Goal: Task Accomplishment & Management: Manage account settings

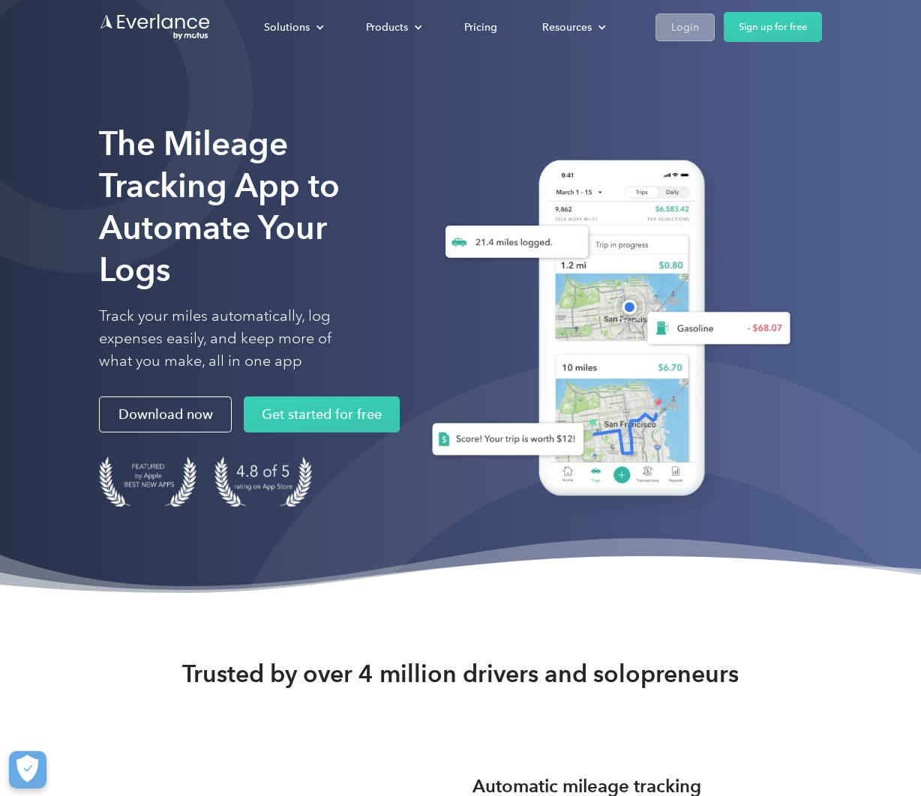
click at [682, 21] on div "Login" at bounding box center [685, 27] width 28 height 19
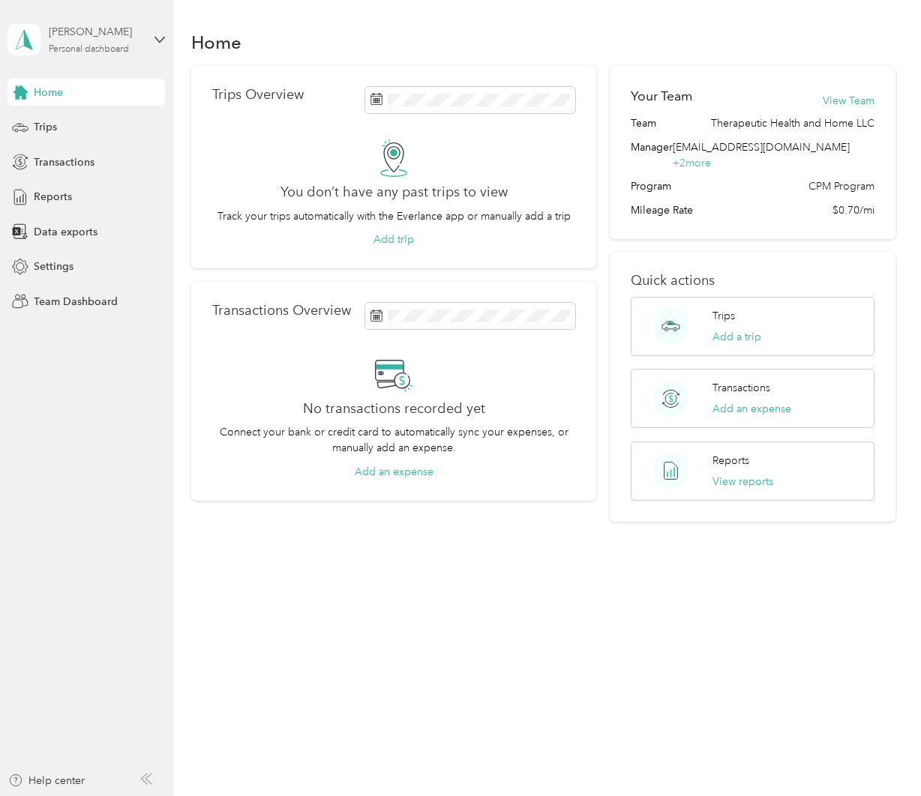
click at [134, 35] on div "[PERSON_NAME]" at bounding box center [96, 32] width 94 height 16
click at [93, 119] on div "Team dashboard" at bounding box center [61, 123] width 80 height 16
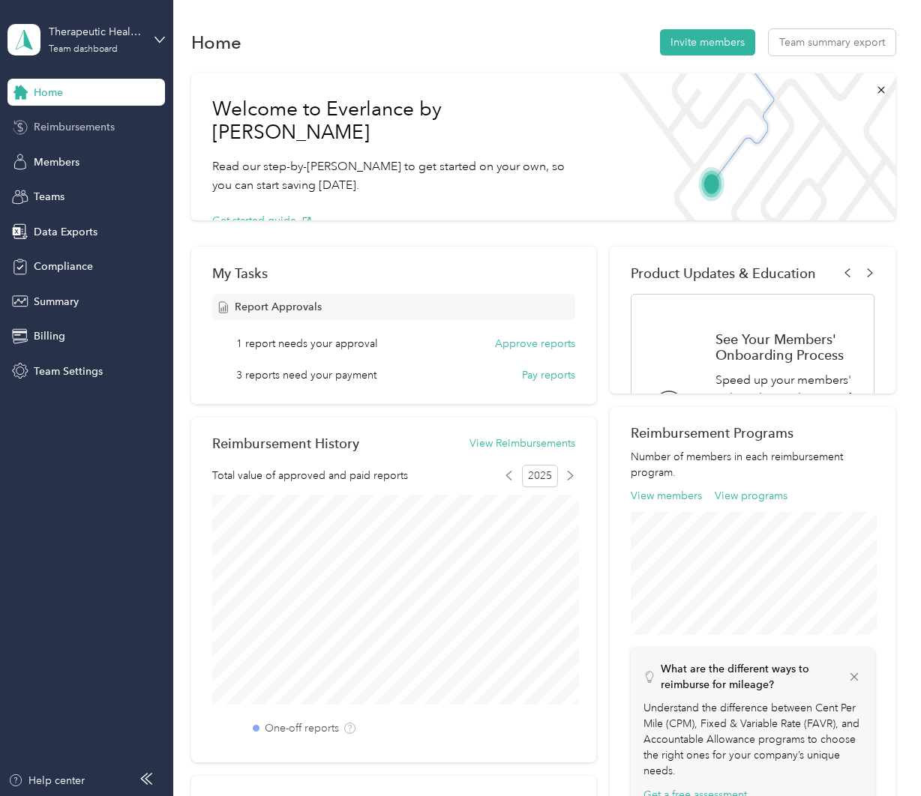
click at [92, 124] on span "Reimbursements" at bounding box center [74, 127] width 81 height 16
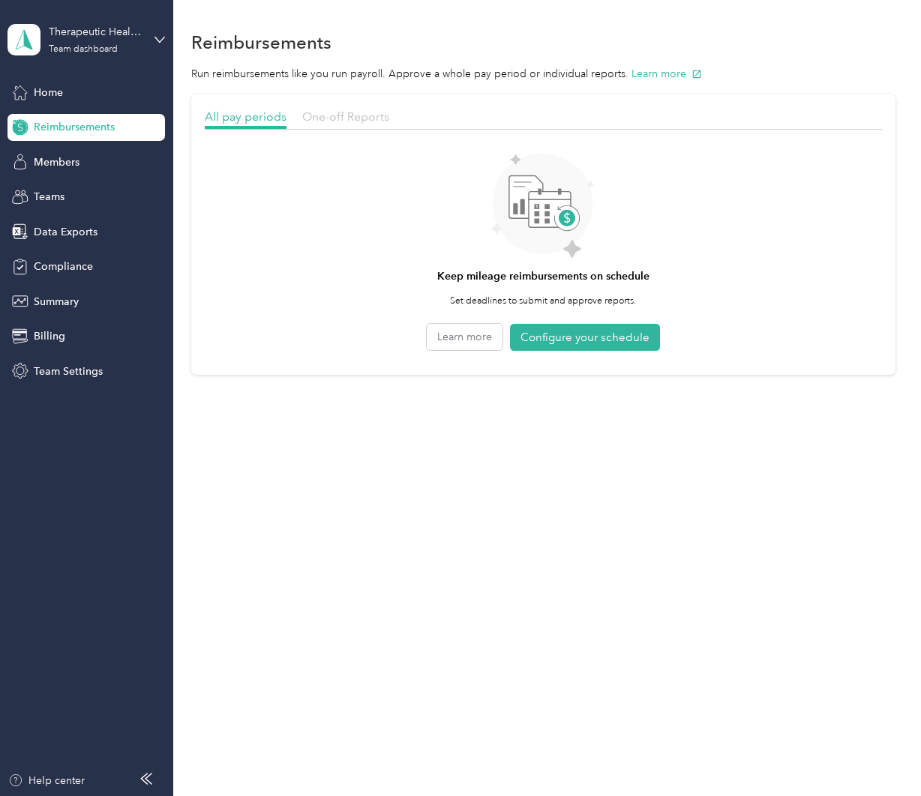
click at [346, 114] on span "One-off Reports" at bounding box center [345, 116] width 87 height 14
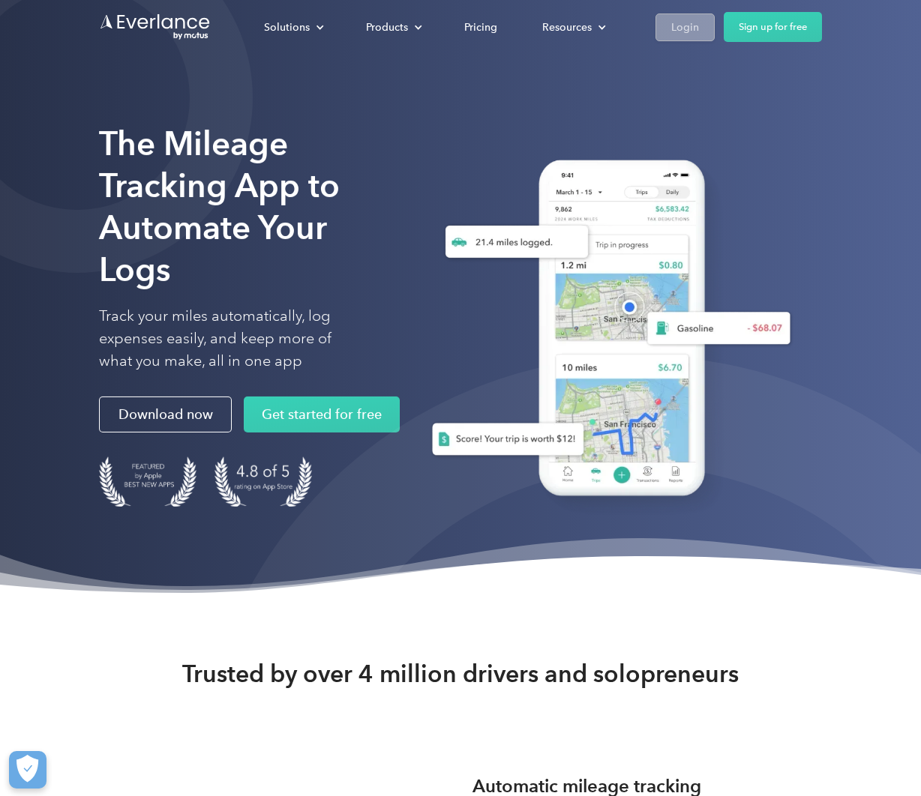
click at [672, 34] on div "Login" at bounding box center [685, 27] width 28 height 19
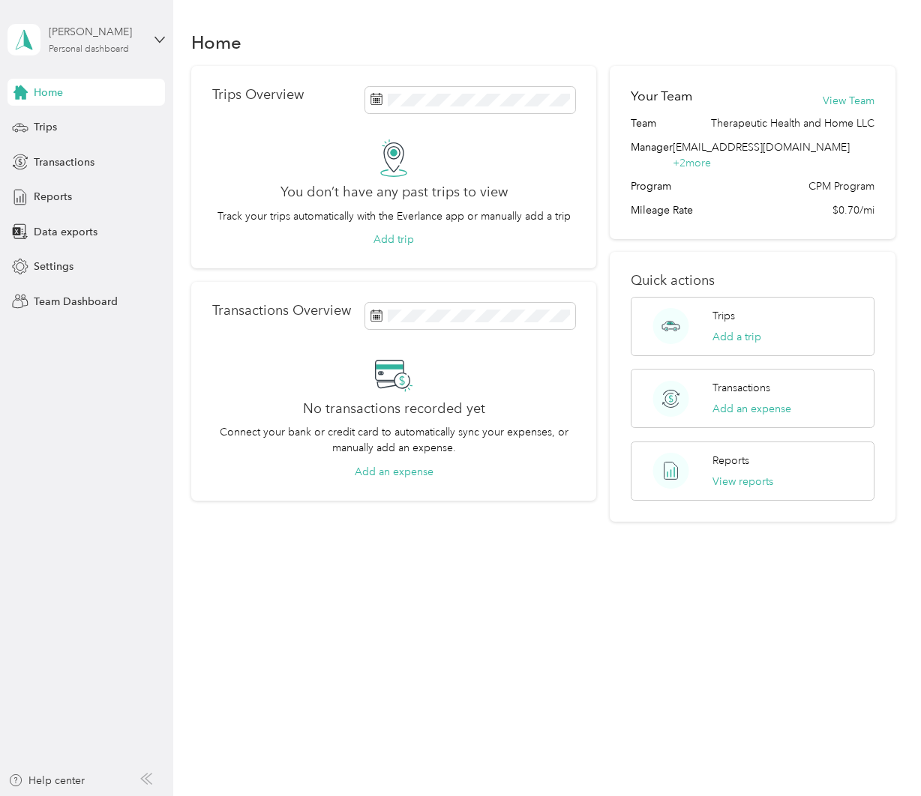
click at [93, 39] on div "Philip White" at bounding box center [96, 32] width 94 height 16
click at [83, 136] on div "Team dashboard Personal dashboard Log out" at bounding box center [166, 157] width 295 height 94
click at [77, 49] on div "Personal dashboard" at bounding box center [89, 49] width 80 height 9
click at [70, 124] on div "Team dashboard" at bounding box center [166, 116] width 295 height 26
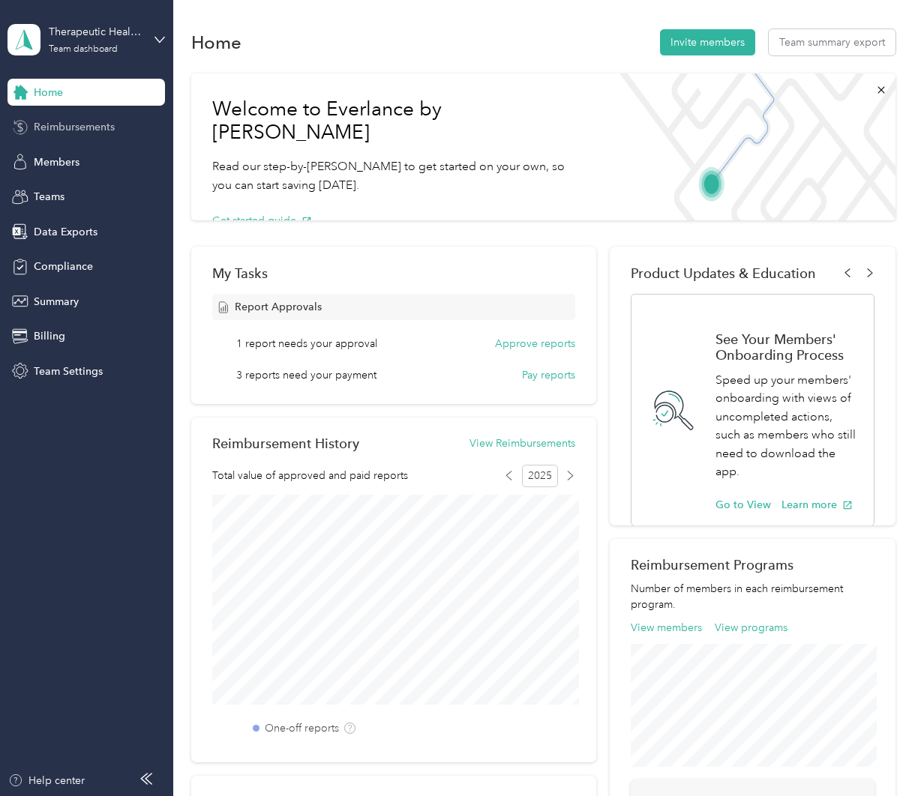
click at [108, 122] on span "Reimbursements" at bounding box center [74, 127] width 81 height 16
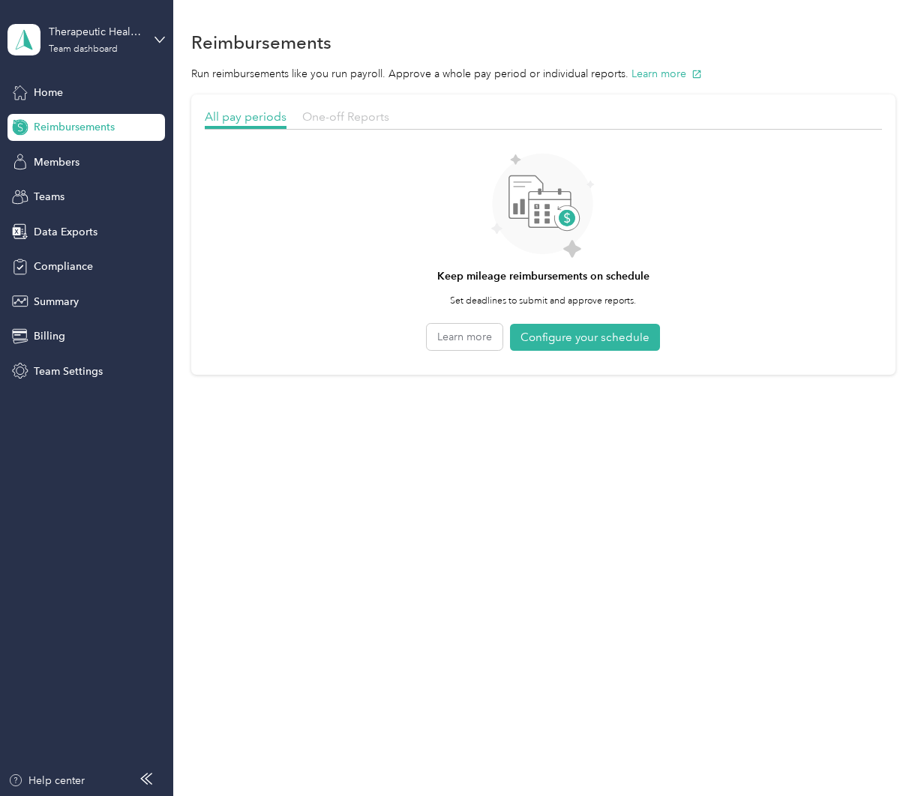
click at [328, 117] on span "One-off Reports" at bounding box center [345, 116] width 87 height 14
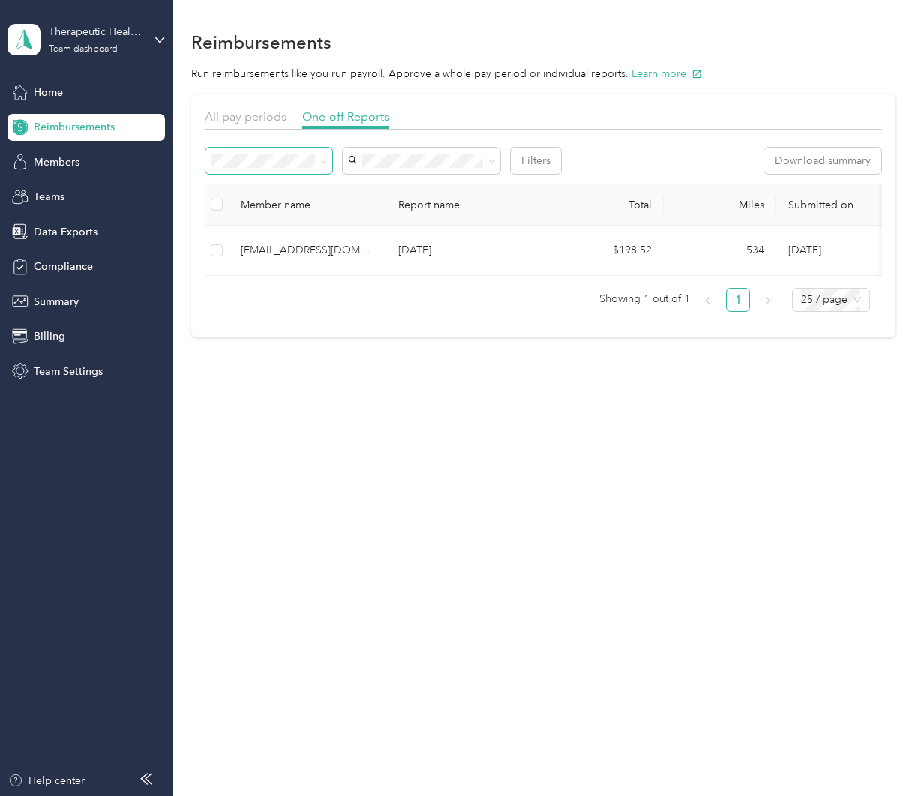
click at [297, 148] on span at bounding box center [268, 161] width 127 height 26
click at [288, 238] on span "Needs payment" at bounding box center [254, 241] width 76 height 13
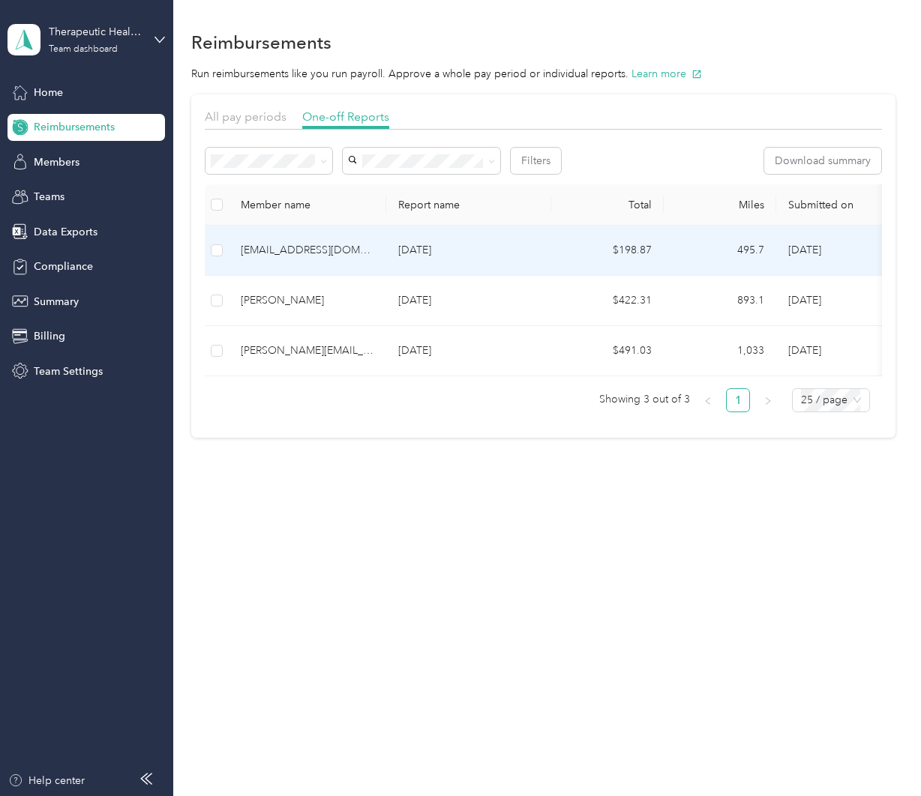
click at [292, 238] on td "amber@therapeutichealthandhome.com" at bounding box center [307, 251] width 157 height 50
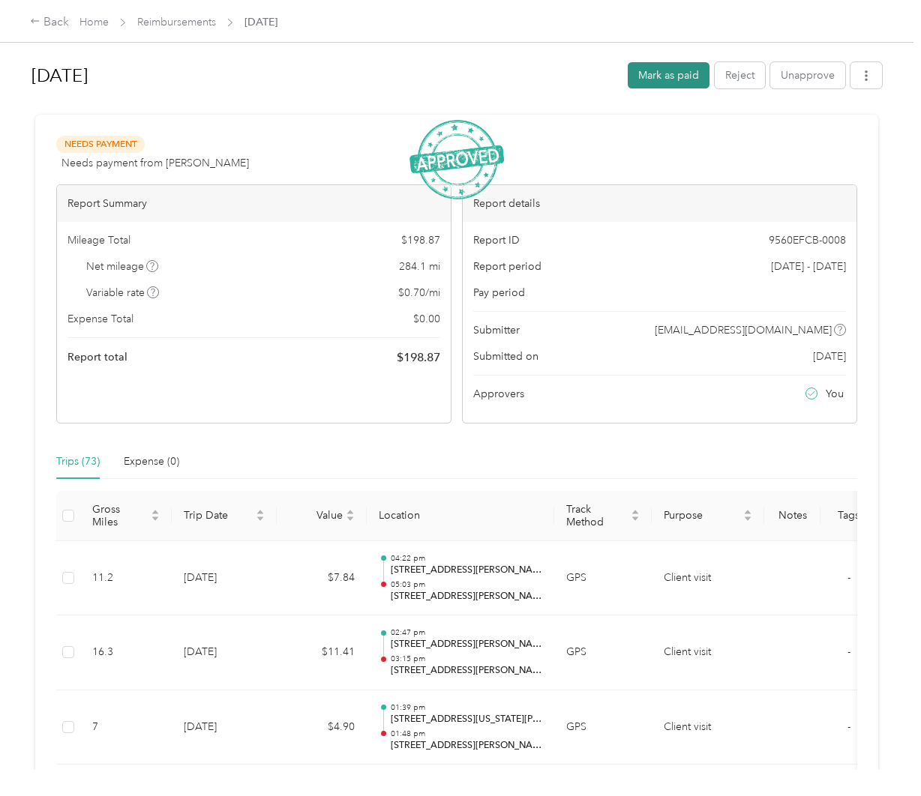
click at [661, 64] on button "Mark as paid" at bounding box center [669, 75] width 82 height 26
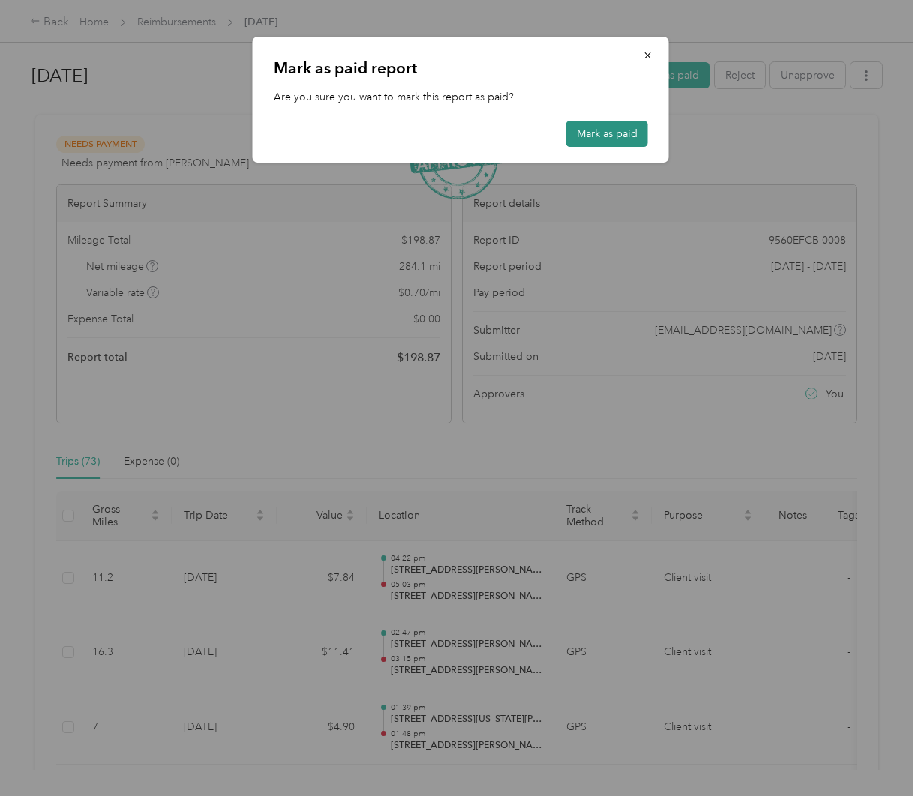
click at [591, 129] on button "Mark as paid" at bounding box center [607, 134] width 82 height 26
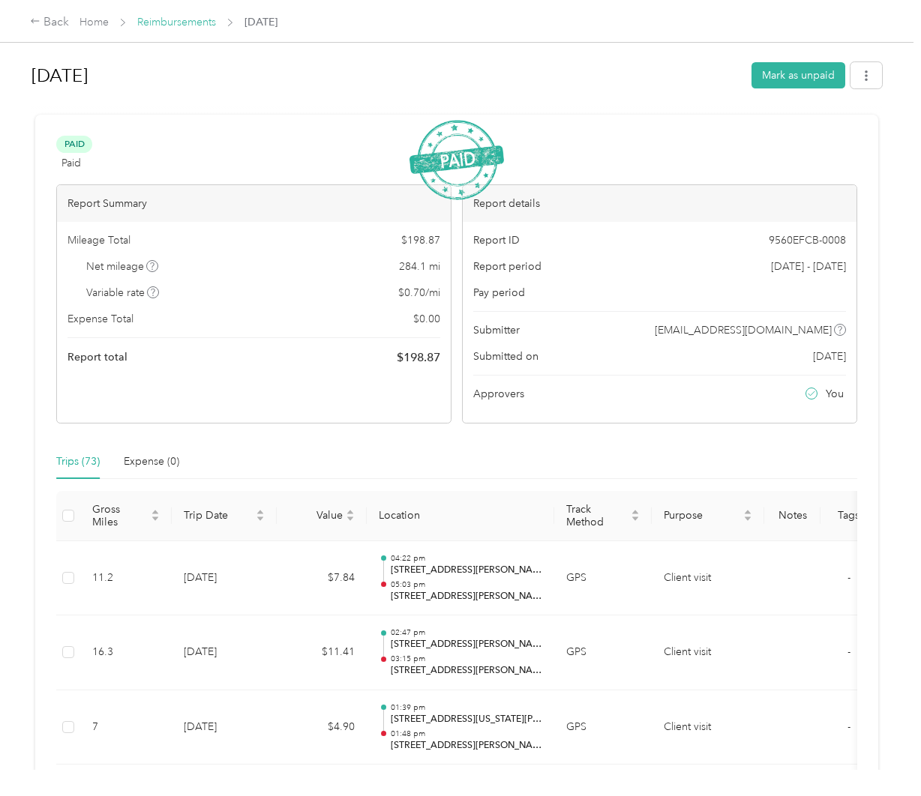
click at [175, 27] on link "Reimbursements" at bounding box center [176, 22] width 79 height 13
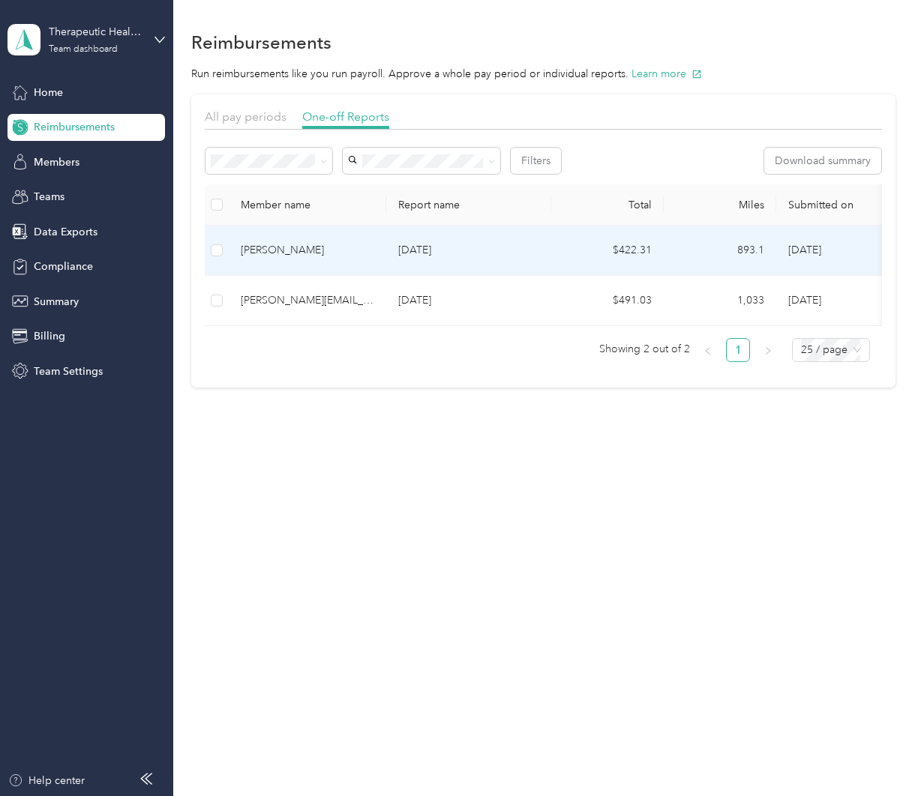
click at [348, 252] on div "Kelly Moore" at bounding box center [307, 250] width 133 height 16
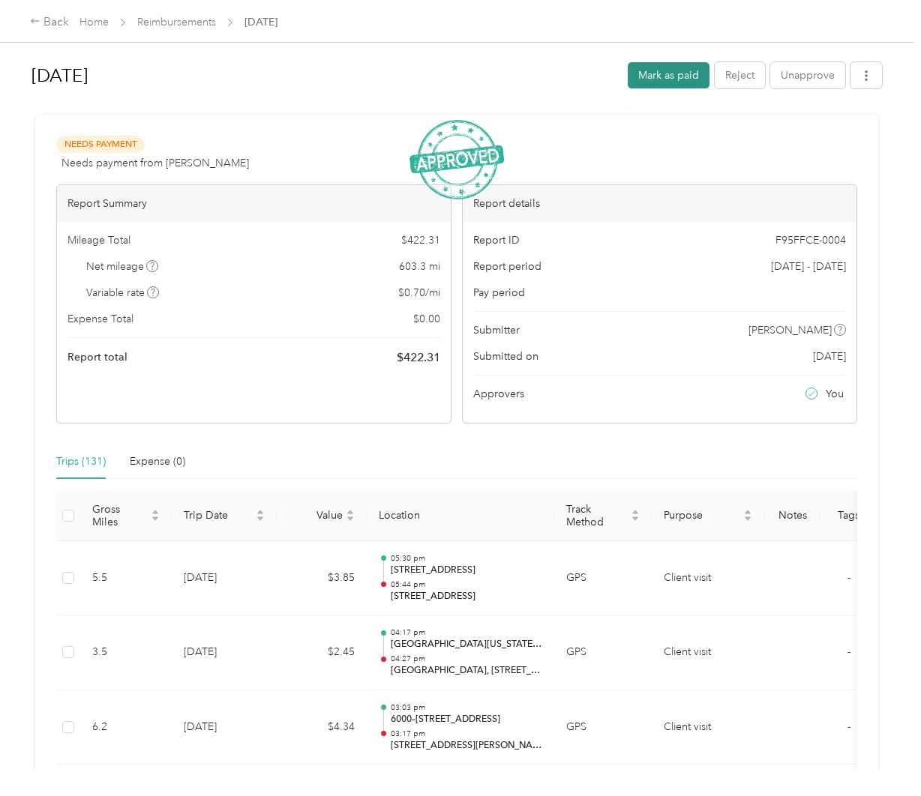
click at [657, 79] on button "Mark as paid" at bounding box center [669, 75] width 82 height 26
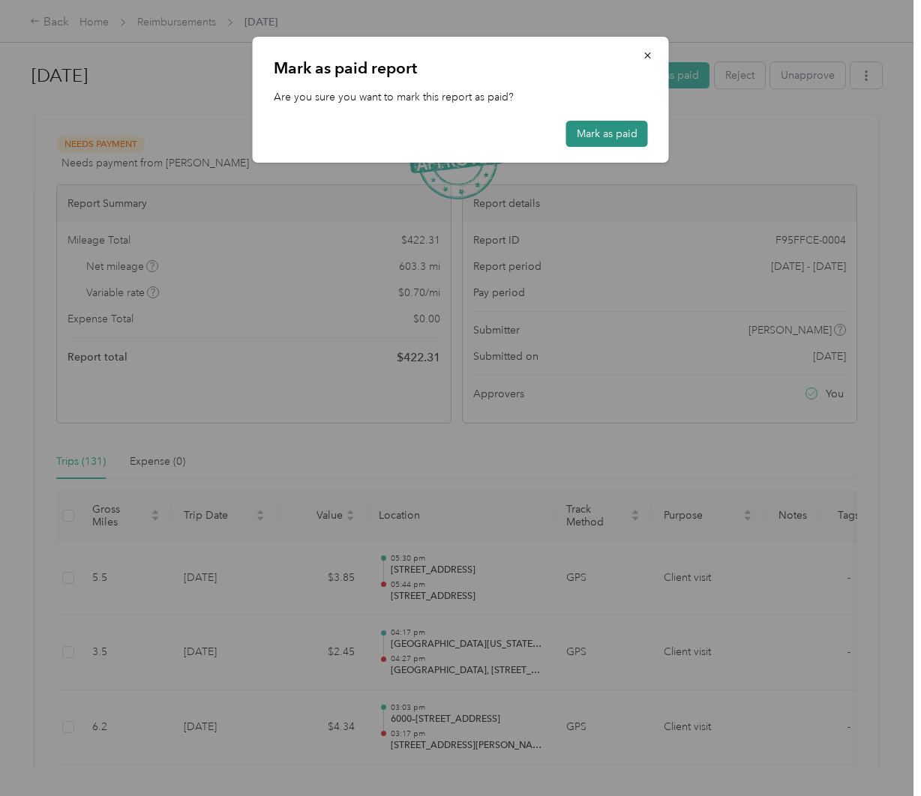
click at [625, 134] on button "Mark as paid" at bounding box center [607, 134] width 82 height 26
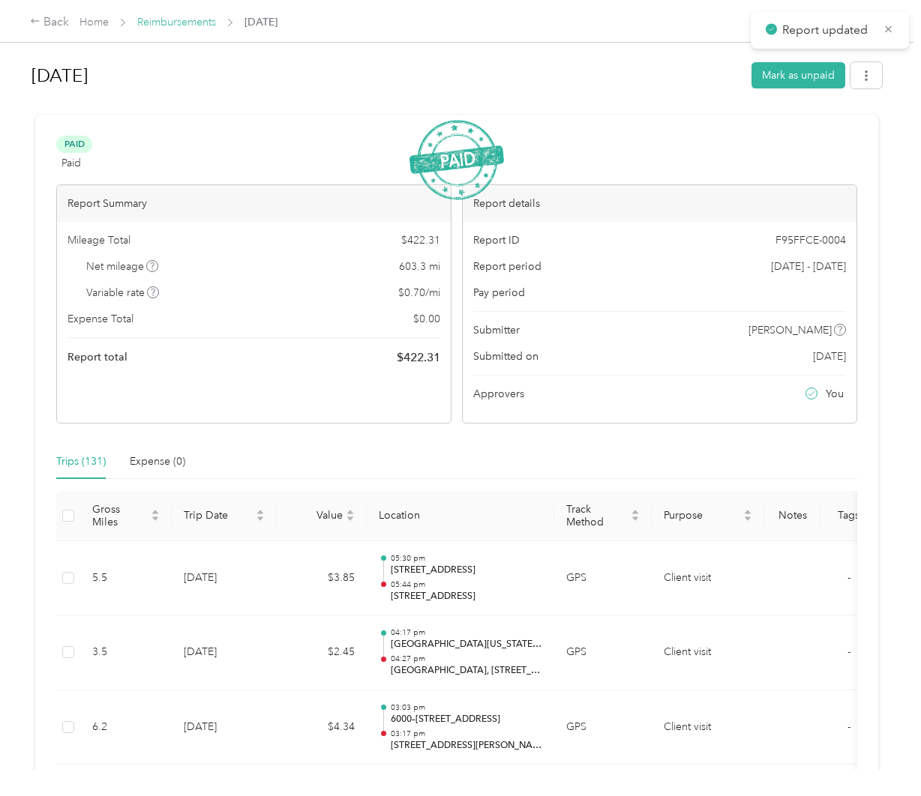
click at [199, 16] on link "Reimbursements" at bounding box center [176, 22] width 79 height 13
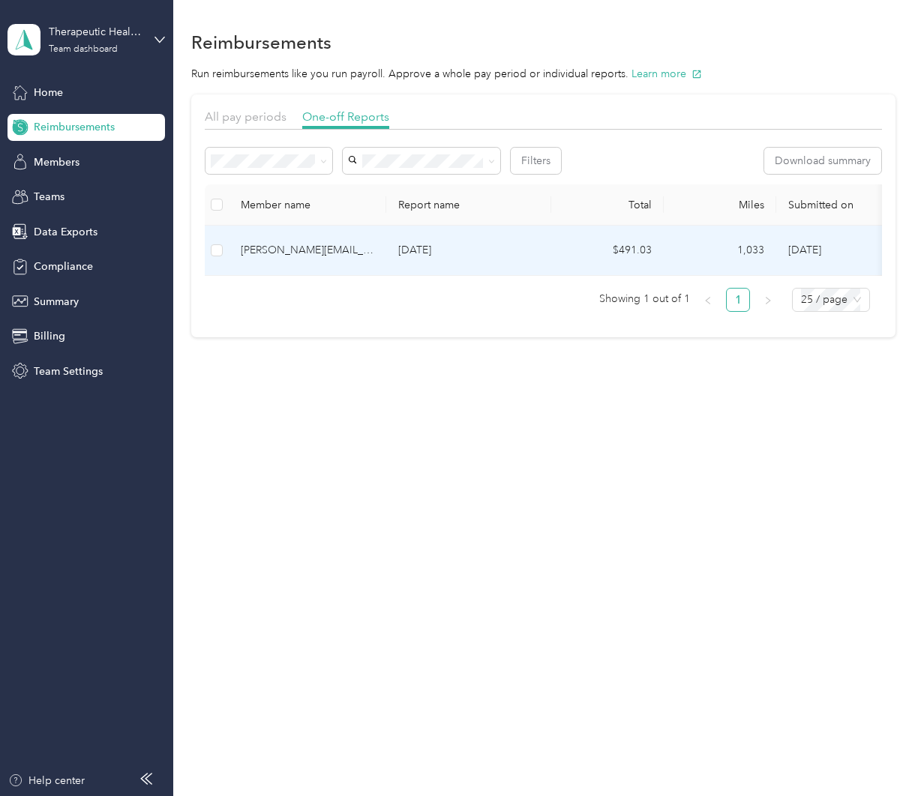
click at [477, 255] on p "[DATE]" at bounding box center [468, 250] width 141 height 16
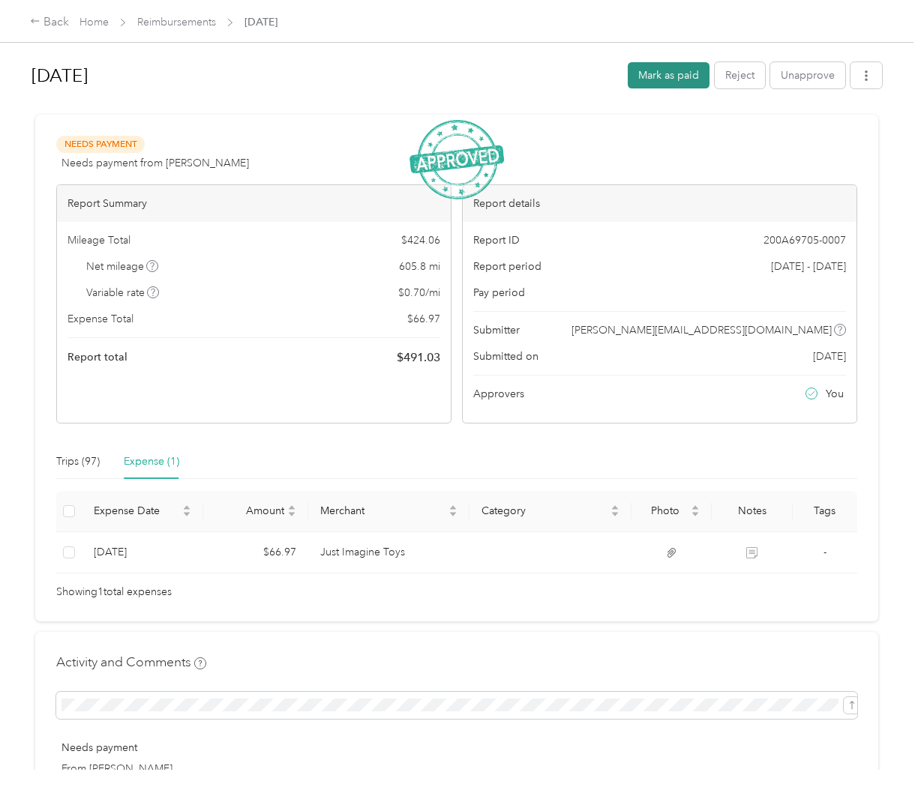
click at [670, 80] on button "Mark as paid" at bounding box center [669, 75] width 82 height 26
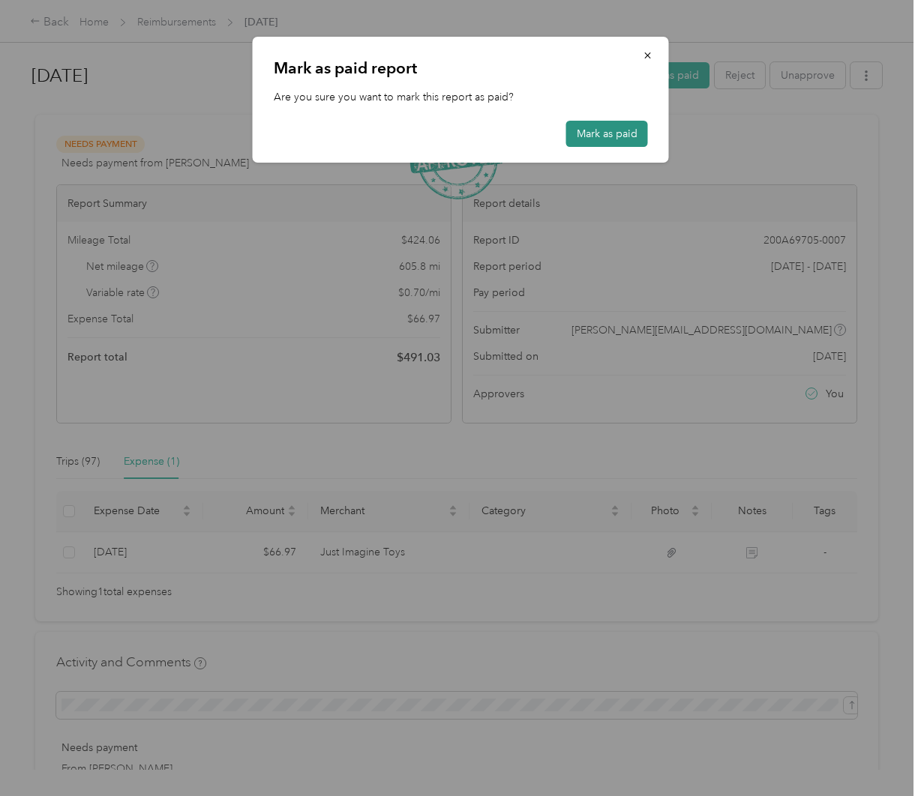
click at [631, 136] on button "Mark as paid" at bounding box center [607, 134] width 82 height 26
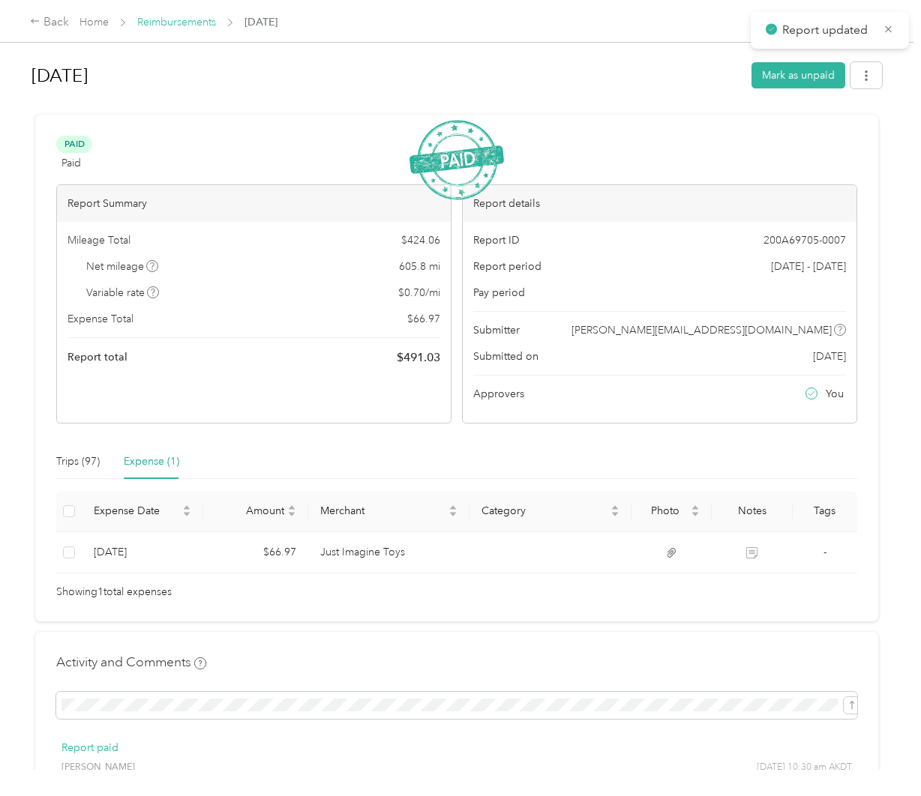
click at [140, 22] on link "Reimbursements" at bounding box center [176, 22] width 79 height 13
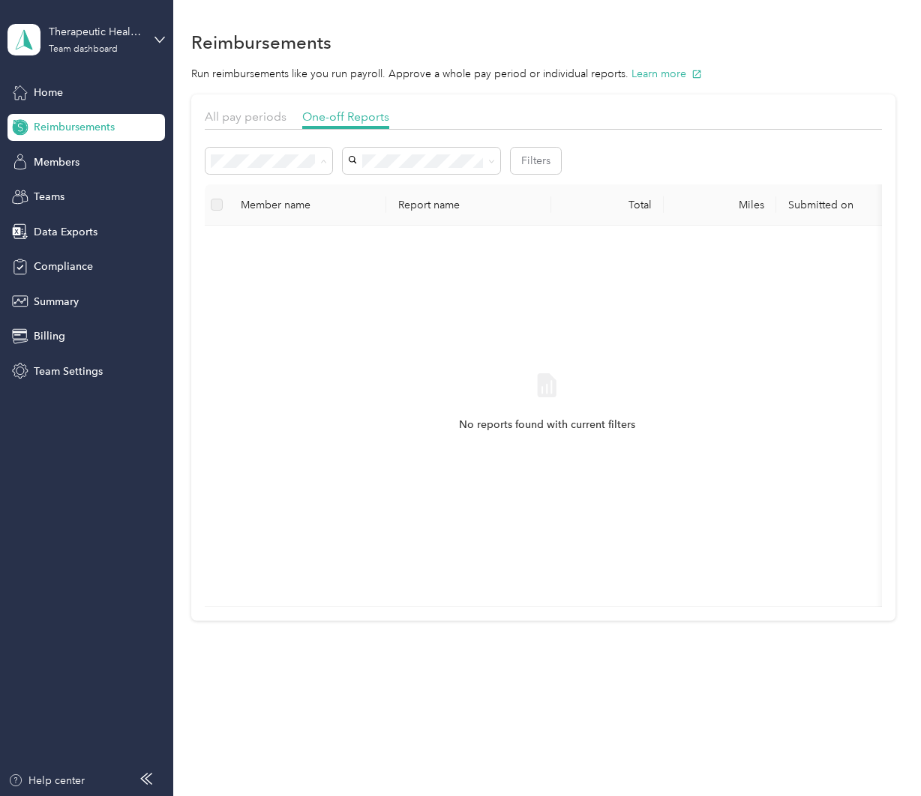
click at [296, 222] on li "Needs approval" at bounding box center [268, 215] width 127 height 26
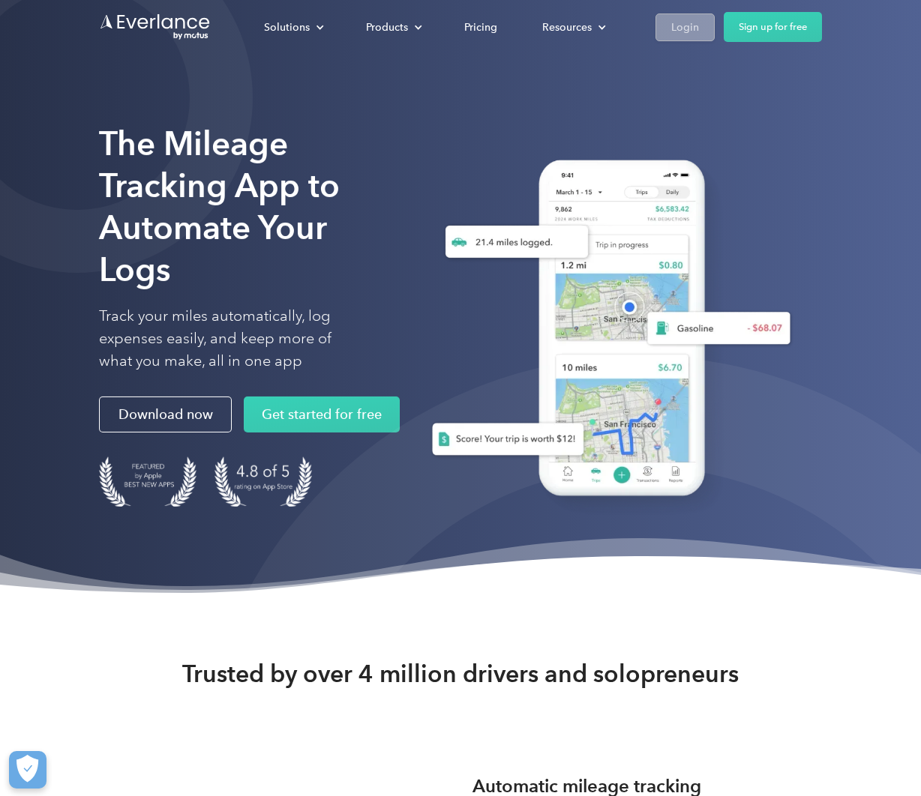
click at [697, 23] on div "Login" at bounding box center [685, 27] width 28 height 19
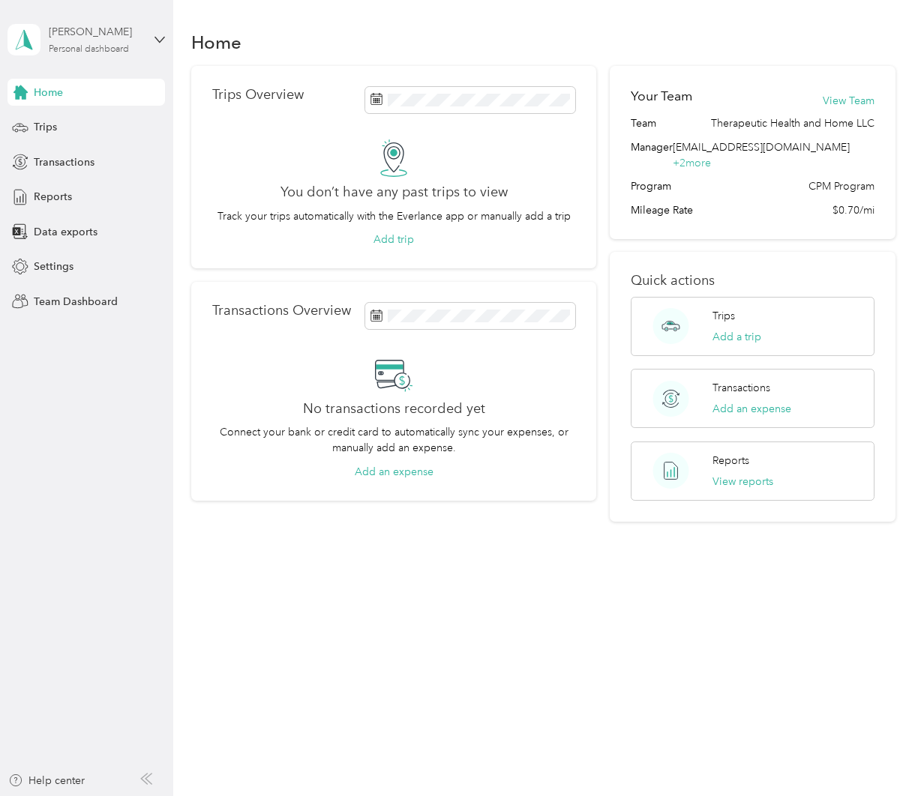
click at [106, 36] on div "[PERSON_NAME]" at bounding box center [96, 32] width 94 height 16
click at [74, 125] on div "Team dashboard" at bounding box center [61, 123] width 80 height 16
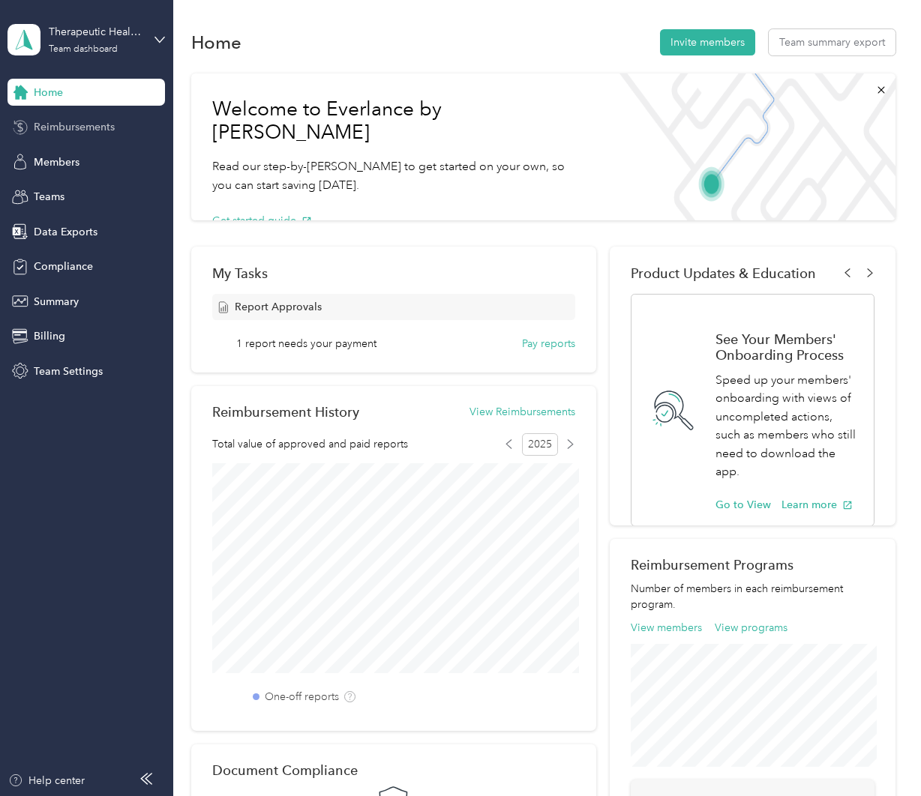
click at [80, 132] on span "Reimbursements" at bounding box center [74, 127] width 81 height 16
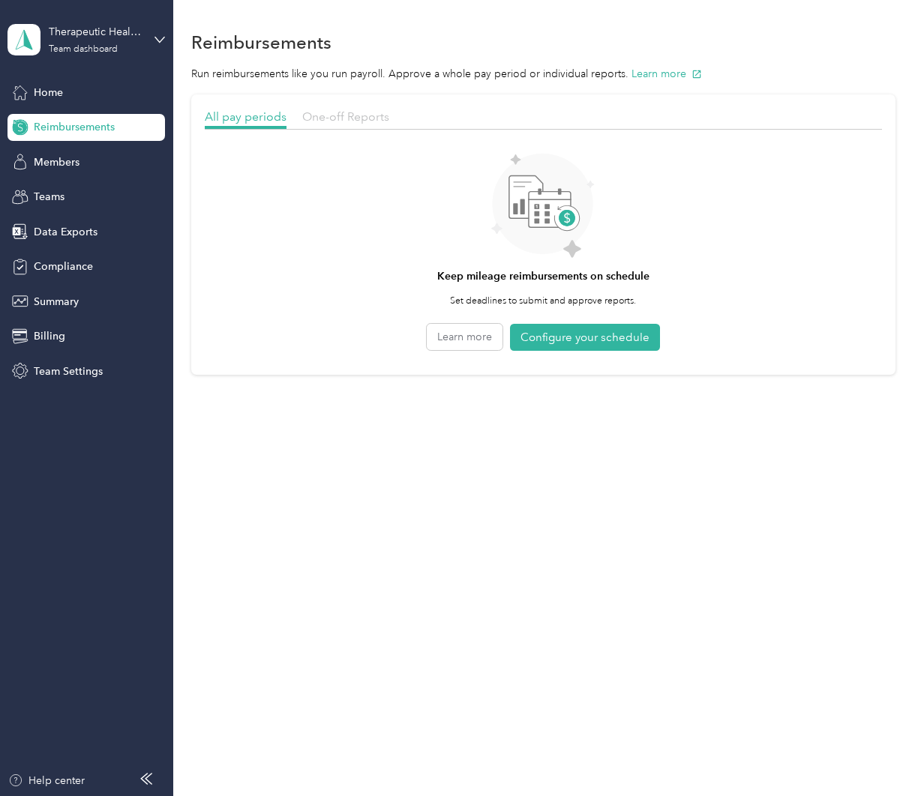
click at [334, 122] on span "One-off Reports" at bounding box center [345, 116] width 87 height 14
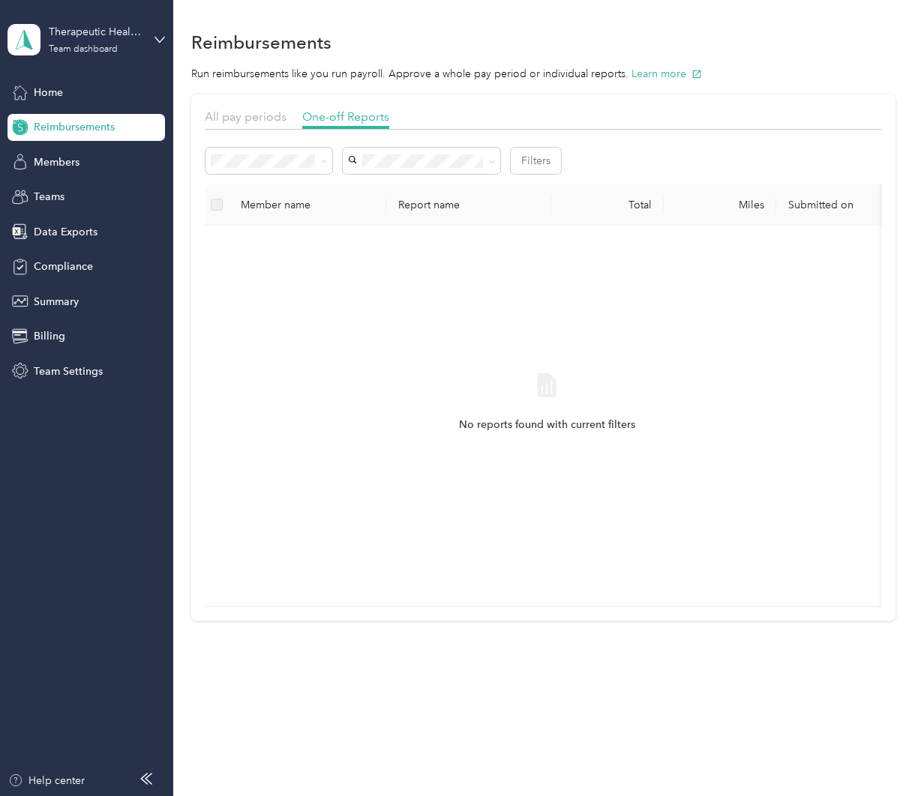
click at [290, 229] on li "Needs payment" at bounding box center [268, 241] width 127 height 26
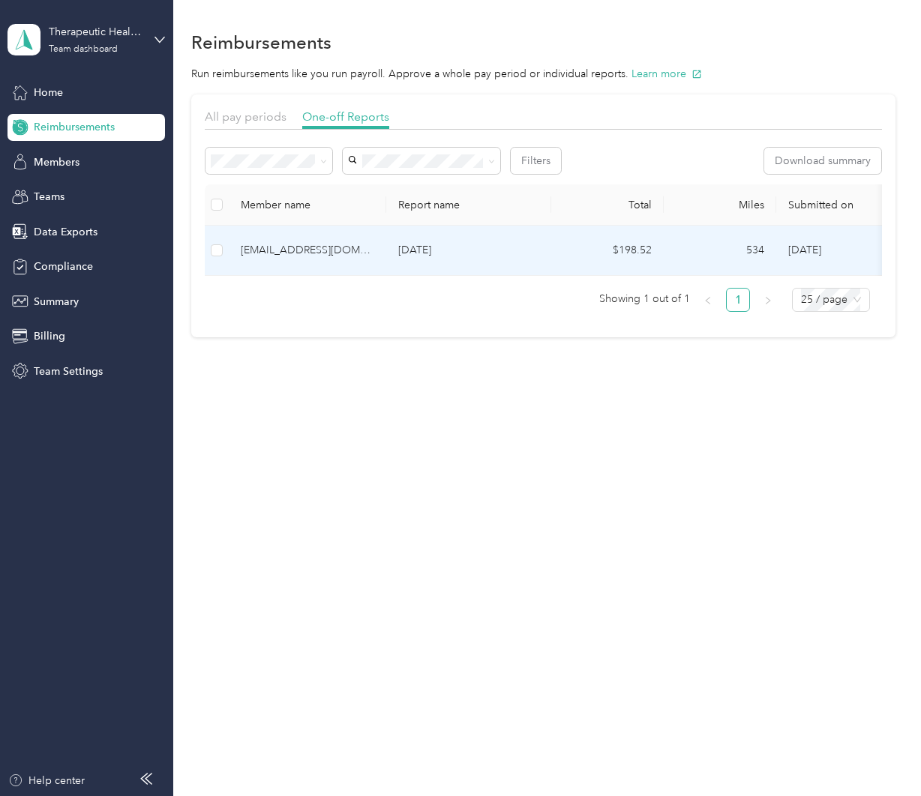
click at [346, 250] on div "[EMAIL_ADDRESS][DOMAIN_NAME]" at bounding box center [307, 250] width 133 height 16
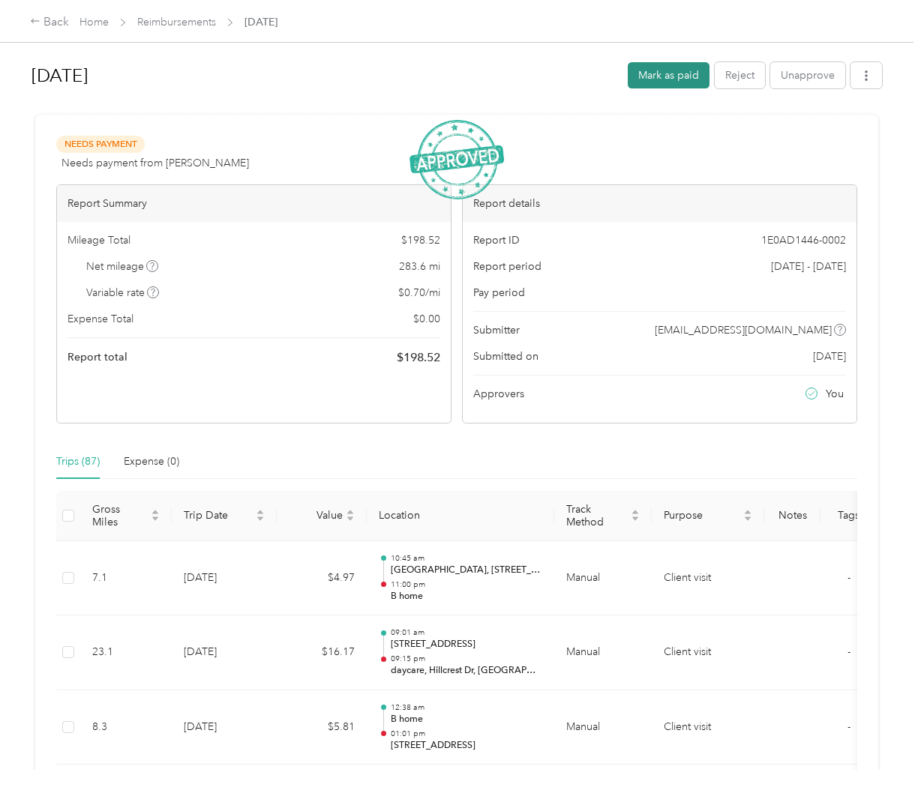
click at [673, 68] on button "Mark as paid" at bounding box center [669, 75] width 82 height 26
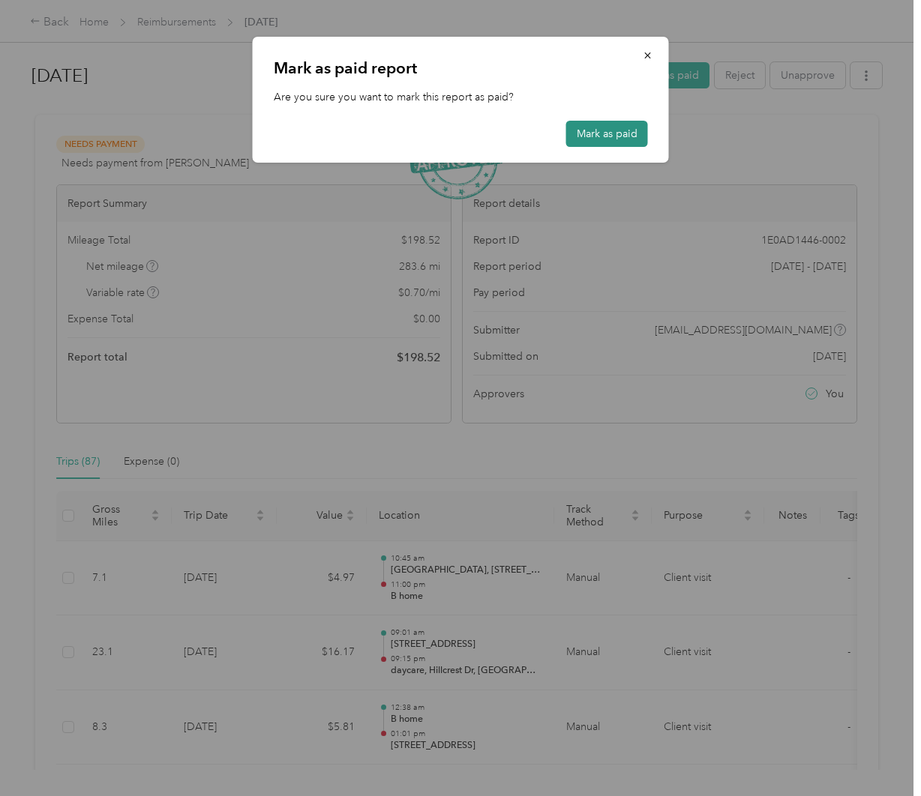
click at [609, 136] on button "Mark as paid" at bounding box center [607, 134] width 82 height 26
